Goal: Task Accomplishment & Management: Use online tool/utility

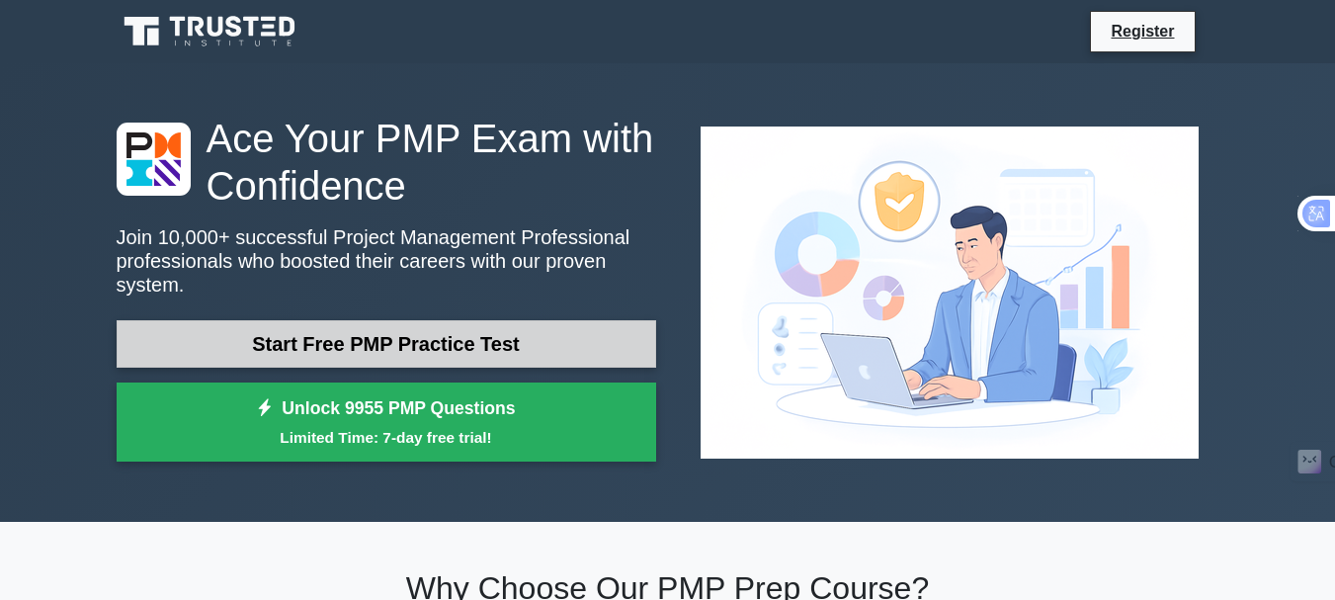
click at [393, 330] on link "Start Free PMP Practice Test" at bounding box center [387, 343] width 540 height 47
